Goal: Task Accomplishment & Management: Complete application form

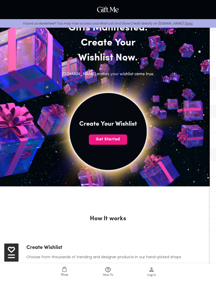
scroll to position [31, 0]
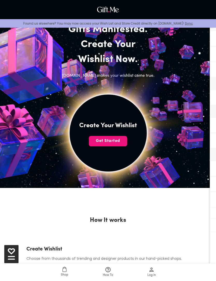
click at [120, 140] on span "Get Started" at bounding box center [108, 141] width 38 height 6
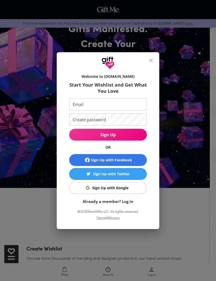
click at [134, 105] on input "Email" at bounding box center [106, 104] width 75 height 12
type input "belgraveasharie@gmail.com"
click at [135, 133] on span "Sign Up" at bounding box center [108, 135] width 78 height 6
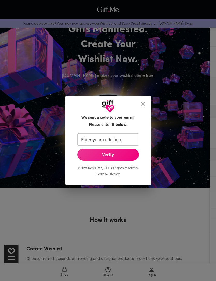
click at [123, 141] on input "Enter your code here" at bounding box center [106, 139] width 59 height 12
type input "666208"
click at [125, 157] on span "Verify" at bounding box center [107, 155] width 61 height 6
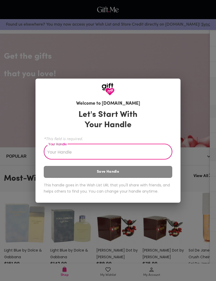
click at [191, 119] on div "Welcome to [DOMAIN_NAME] Let's Start With Your Handle *This field is required. …" at bounding box center [108, 140] width 216 height 281
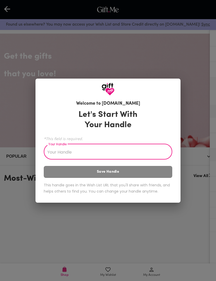
scroll to position [31, 0]
